Goal: Task Accomplishment & Management: Use online tool/utility

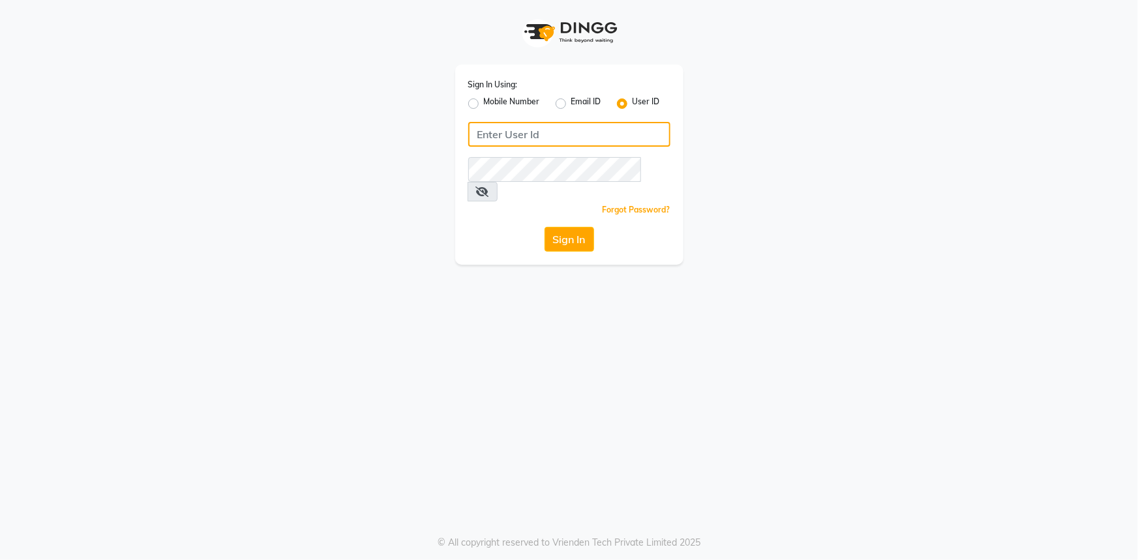
type input "e3521-01"
click at [576, 206] on div "Sign In Using: Mobile Number Email ID User ID e3521-01 Remember me Forgot Passw…" at bounding box center [569, 165] width 228 height 200
click at [574, 227] on button "Sign In" at bounding box center [570, 239] width 50 height 25
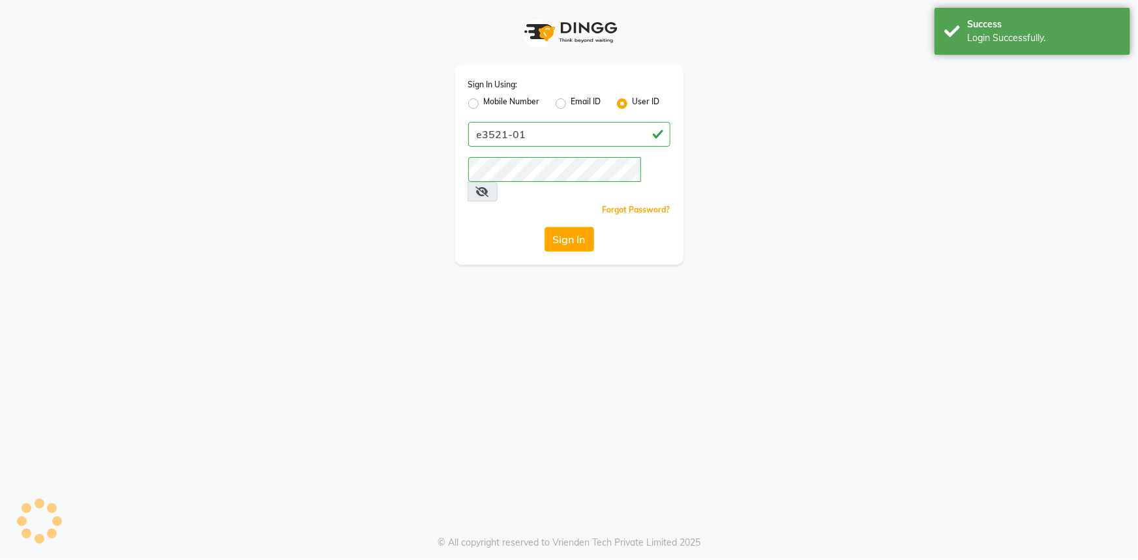
select select "7937"
select select "service"
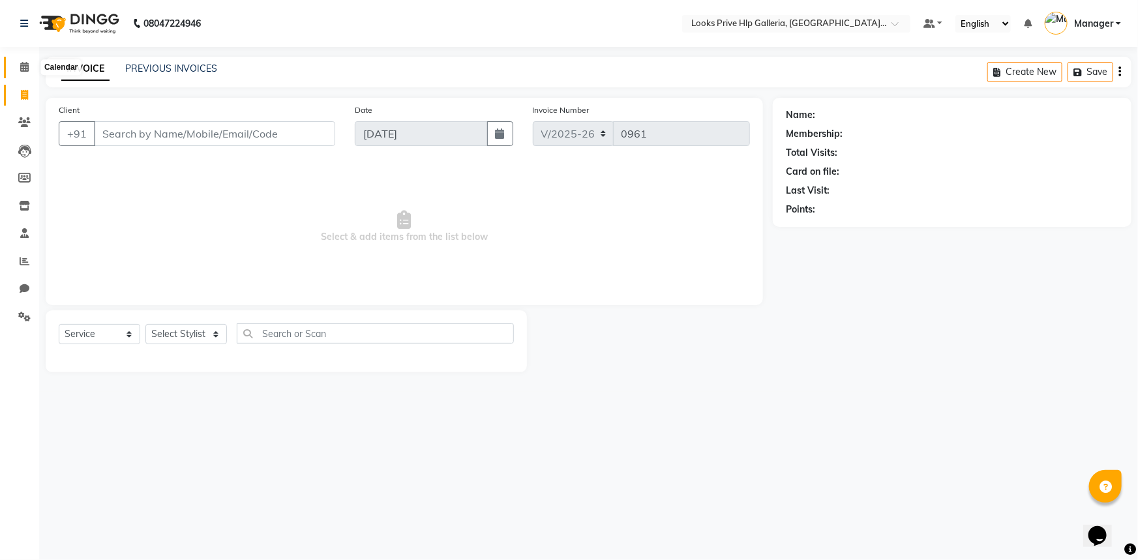
click at [20, 72] on span at bounding box center [24, 67] width 23 height 15
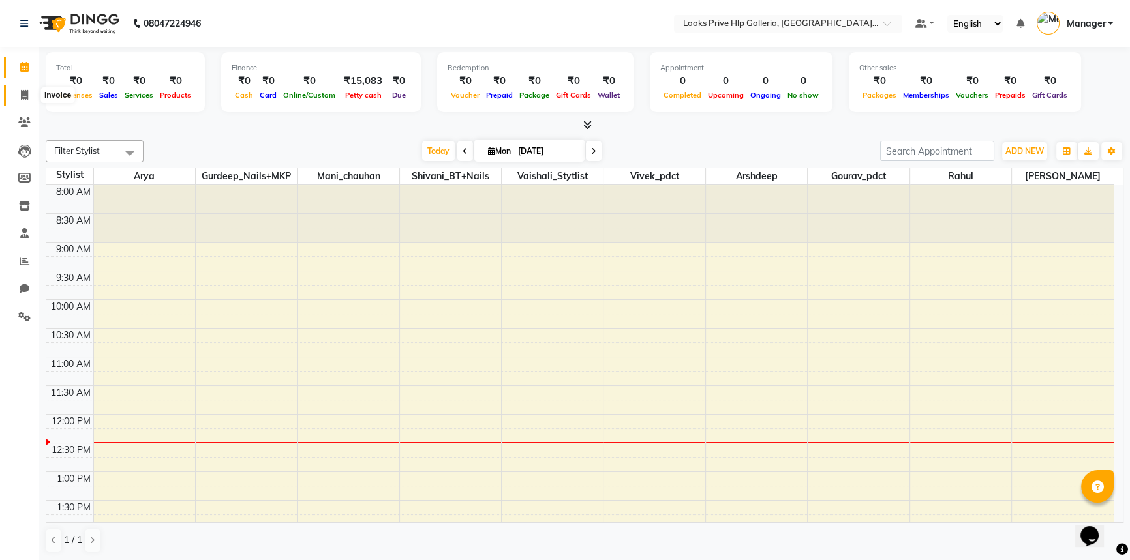
click at [18, 91] on span at bounding box center [24, 95] width 23 height 15
select select "service"
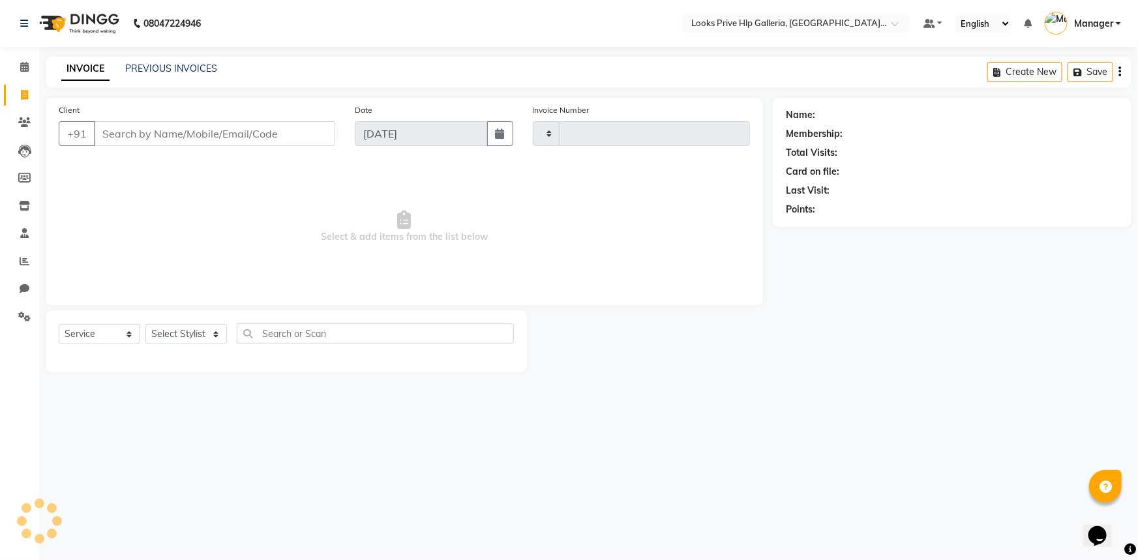
type input "0961"
select select "7937"
click at [10, 71] on link "Calendar" at bounding box center [19, 68] width 31 height 22
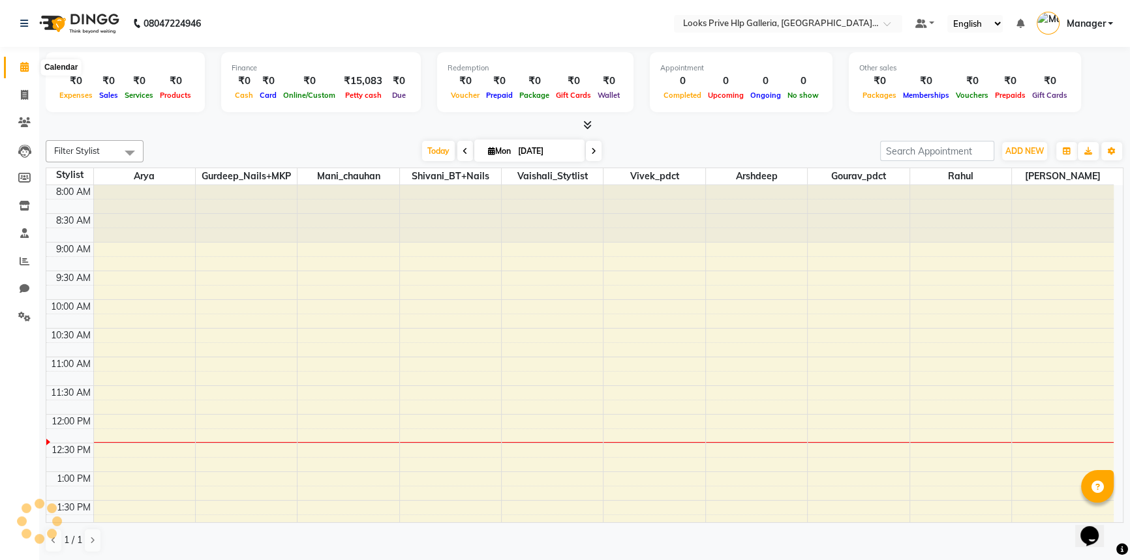
click at [14, 70] on span at bounding box center [24, 67] width 23 height 15
click at [1010, 143] on button "ADD NEW Toggle Dropdown" at bounding box center [1024, 151] width 45 height 18
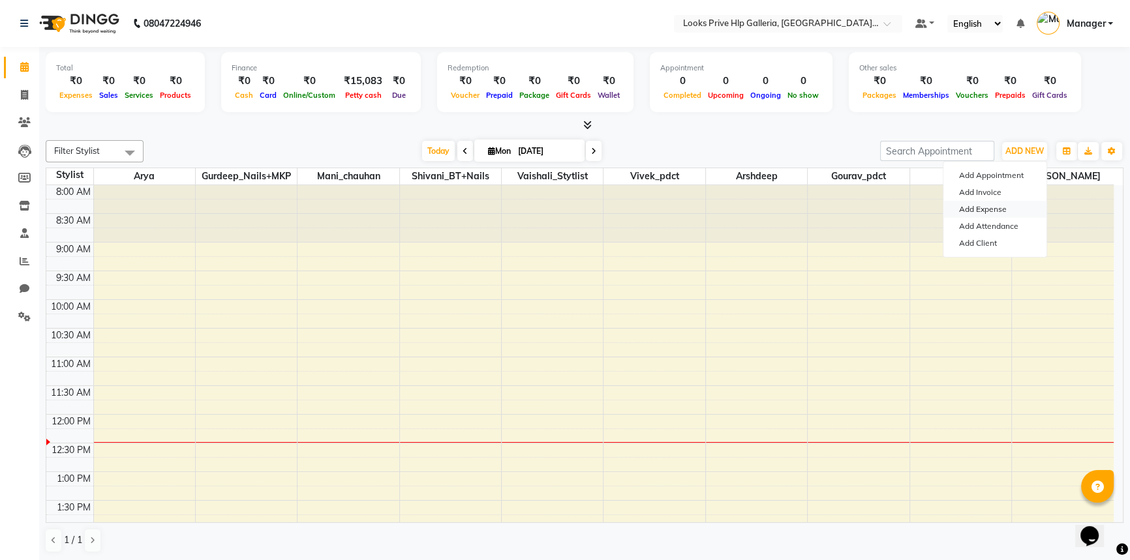
click at [997, 212] on link "Add Expense" at bounding box center [994, 209] width 103 height 17
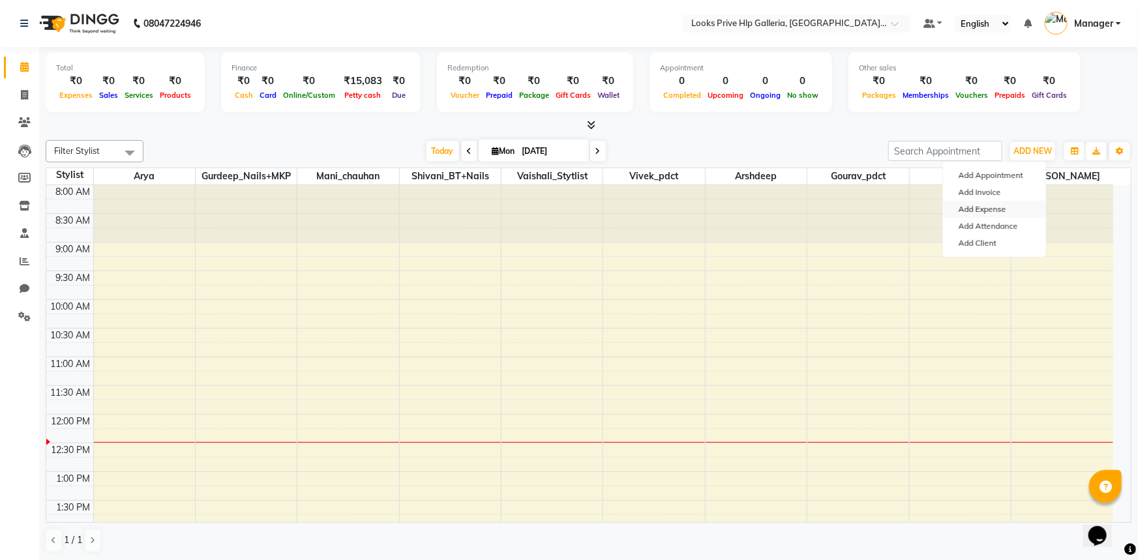
select select "1"
select select "7087"
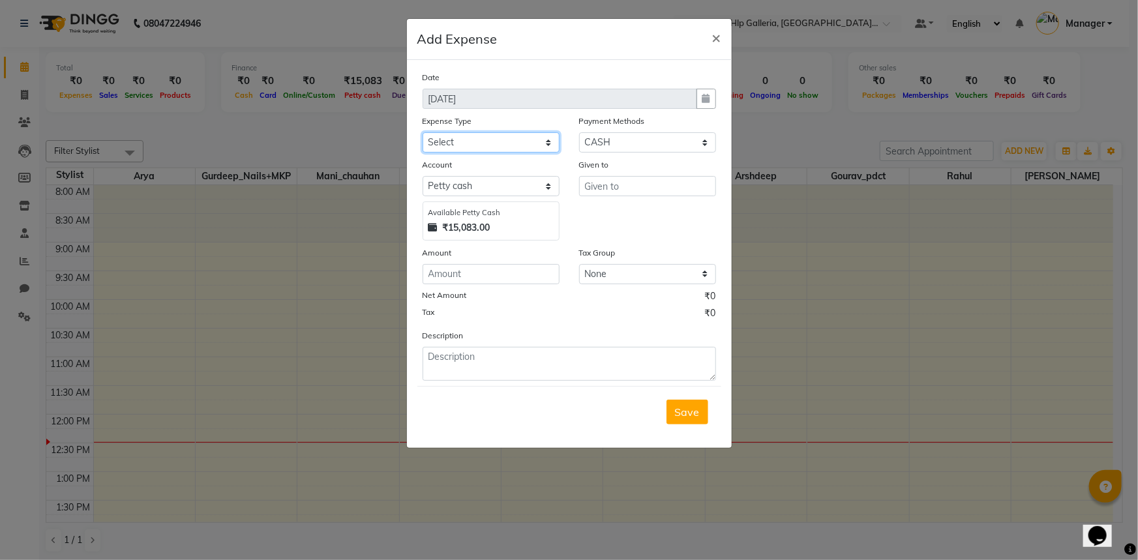
click at [484, 140] on select "Select Bank Deposit Blinkit Cash Handover Client ordered food Client Refund Agn…" at bounding box center [491, 142] width 137 height 20
select select "24170"
click at [481, 138] on select "Select Bank Deposit Blinkit Cash Handover Client ordered food Client Refund Agn…" at bounding box center [491, 142] width 137 height 20
click at [476, 267] on input "number" at bounding box center [491, 274] width 137 height 20
type input "440"
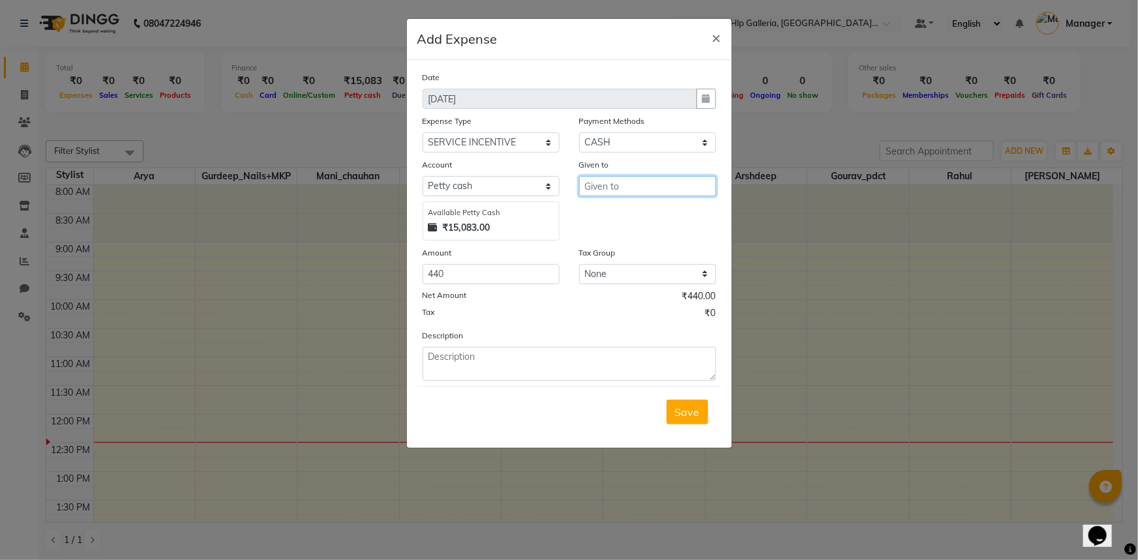
click at [611, 194] on input "text" at bounding box center [647, 186] width 137 height 20
click at [603, 216] on ngb-highlight "C ounter_Sales" at bounding box center [631, 214] width 70 height 13
type input "Counter_Sales"
click at [460, 266] on input "440" at bounding box center [491, 274] width 137 height 20
type input "4"
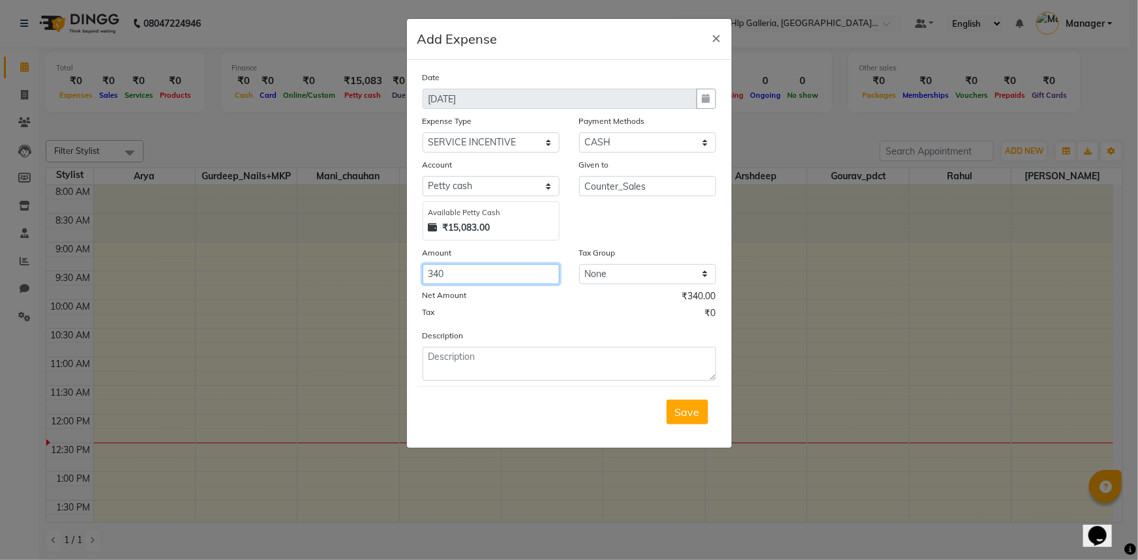
type input "340"
click at [478, 361] on textarea at bounding box center [570, 364] width 294 height 34
type textarea "grapes milk"
click at [697, 421] on button "Save" at bounding box center [688, 412] width 42 height 25
